Goal: Complete application form

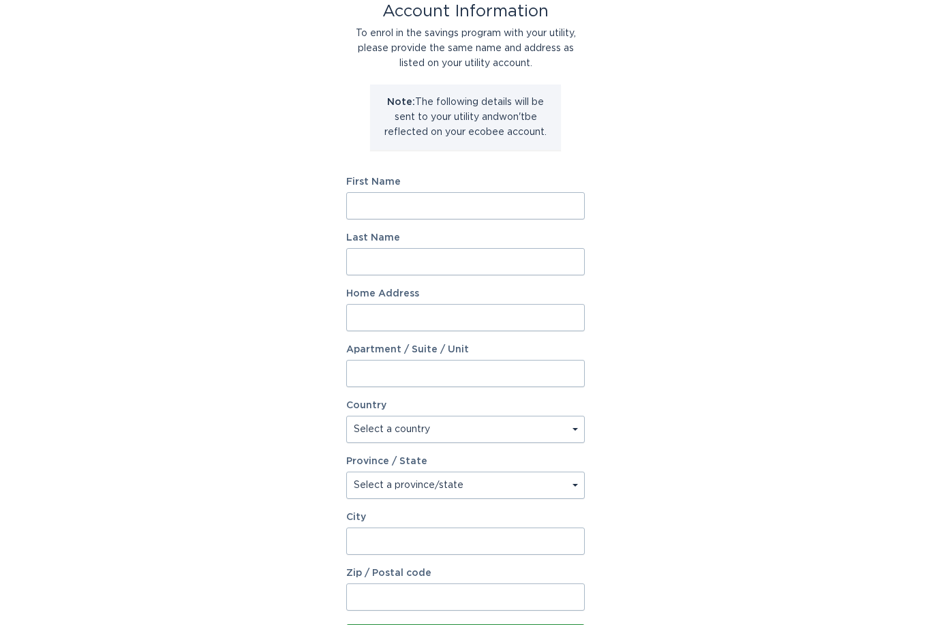
scroll to position [72, 0]
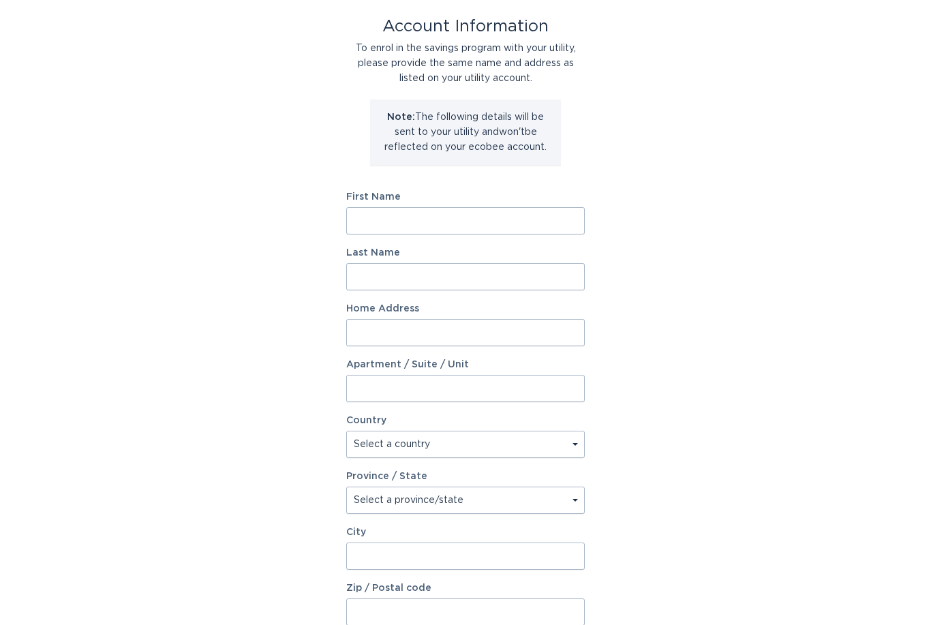
click at [503, 232] on input "First Name" at bounding box center [465, 221] width 238 height 27
type input "[PERSON_NAME]"
click at [519, 281] on input "Last Name" at bounding box center [465, 277] width 238 height 27
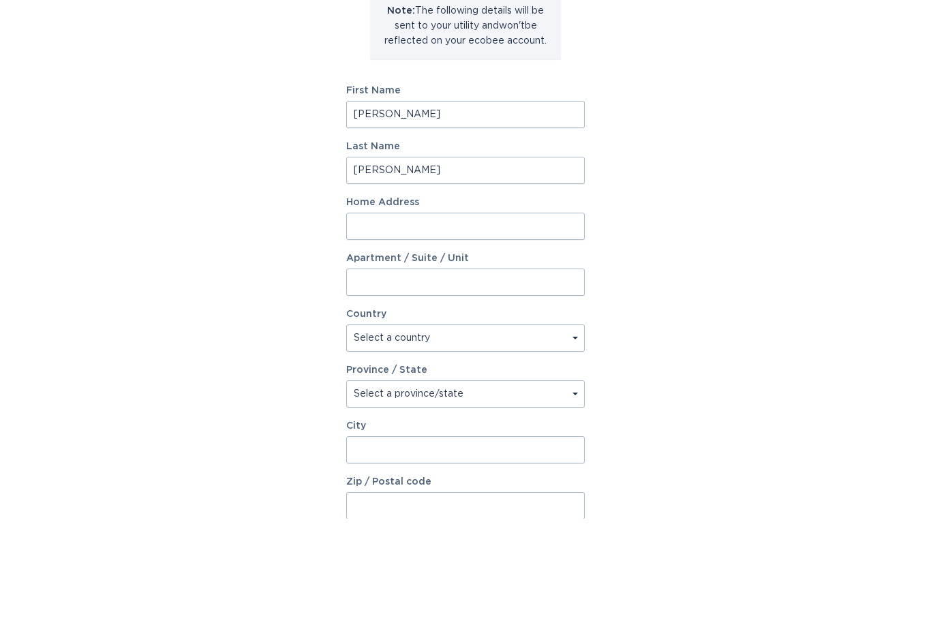
type input "[PERSON_NAME]"
click at [535, 319] on input "Home Address" at bounding box center [465, 332] width 238 height 27
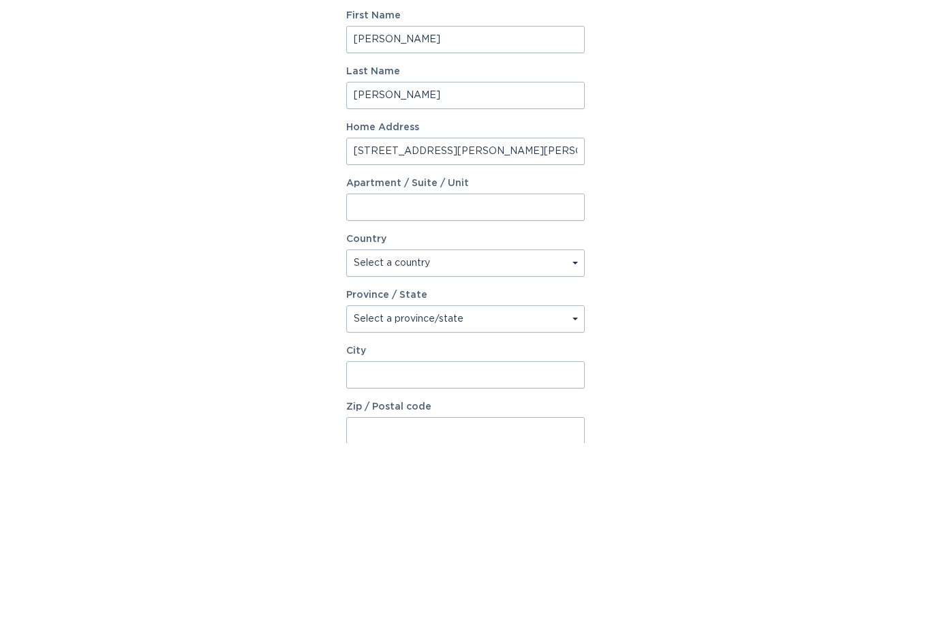
type input "[STREET_ADDRESS][PERSON_NAME][PERSON_NAME]"
click at [523, 431] on select "Select a country [GEOGRAPHIC_DATA] [GEOGRAPHIC_DATA]" at bounding box center [465, 444] width 238 height 27
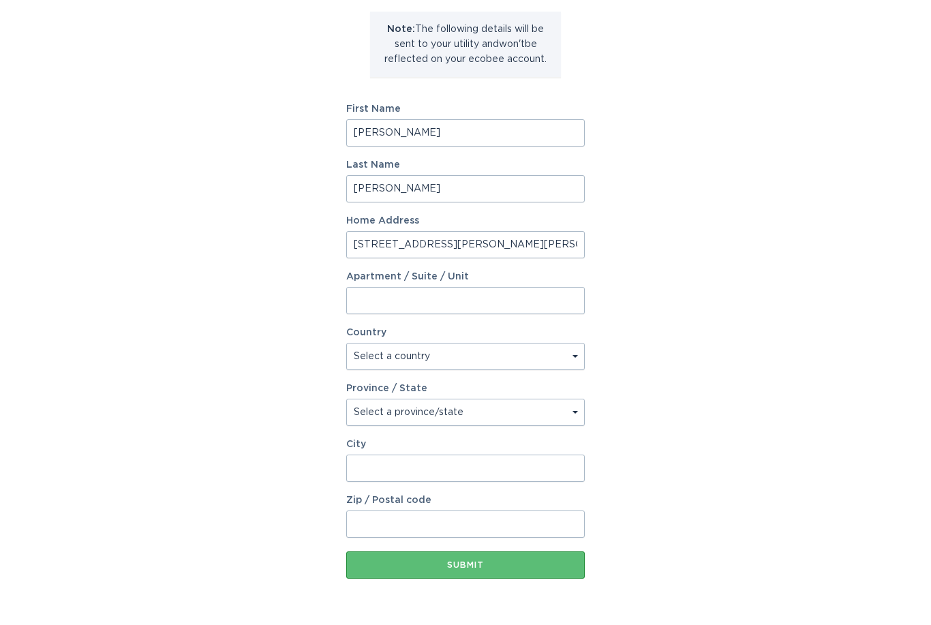
select select "US"
click at [526, 420] on select "Select a province/state [US_STATE] [US_STATE] [US_STATE] [US_STATE] [US_STATE] …" at bounding box center [465, 412] width 238 height 27
select select "AZ"
click at [547, 463] on input "City" at bounding box center [465, 467] width 238 height 27
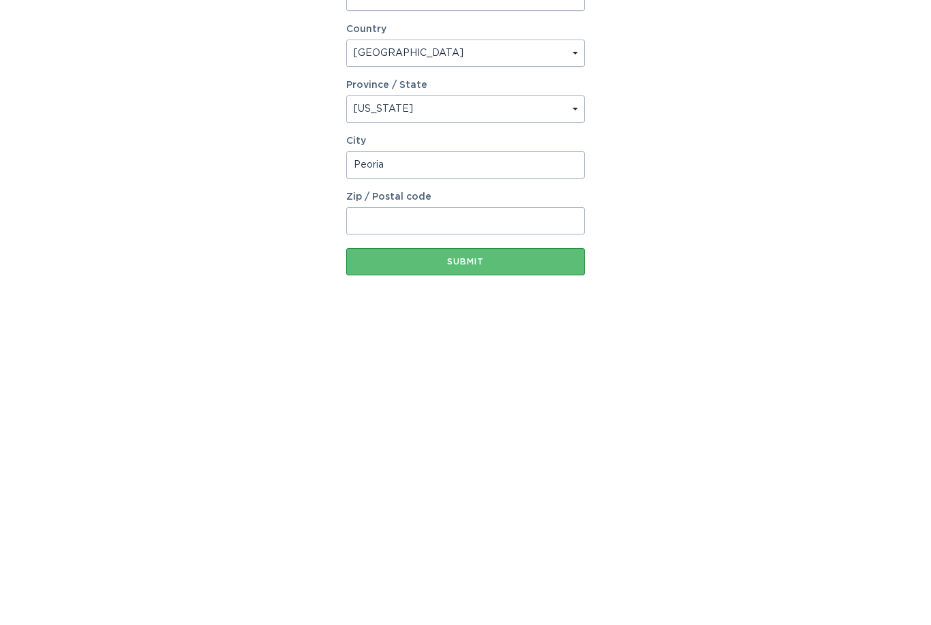
type input "Peoria"
click at [529, 503] on input "Zip / Postal code" at bounding box center [465, 516] width 238 height 27
type input "85382"
click at [531, 553] on div "Submit" at bounding box center [465, 557] width 225 height 8
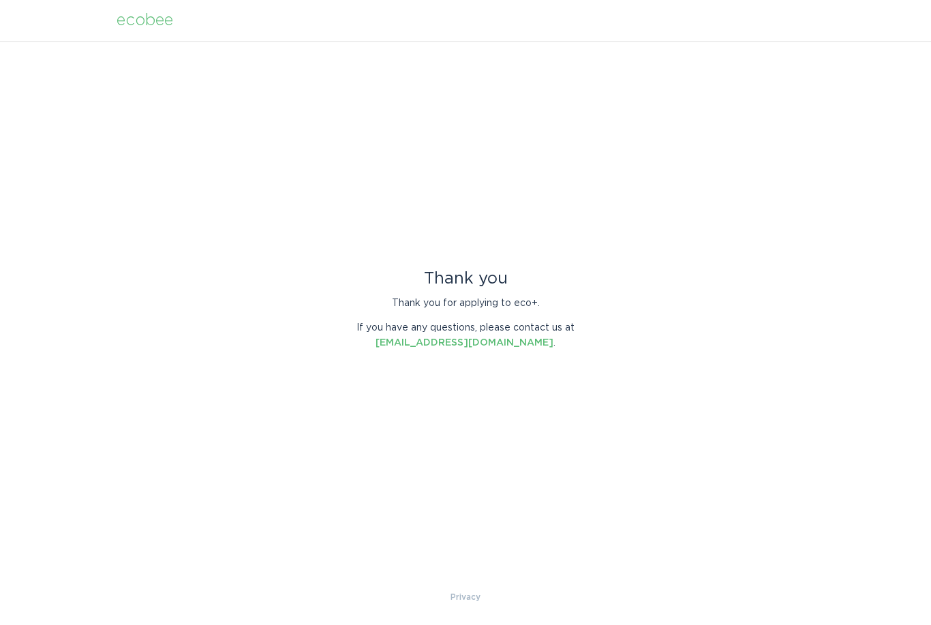
scroll to position [0, 0]
